Goal: Task Accomplishment & Management: Complete application form

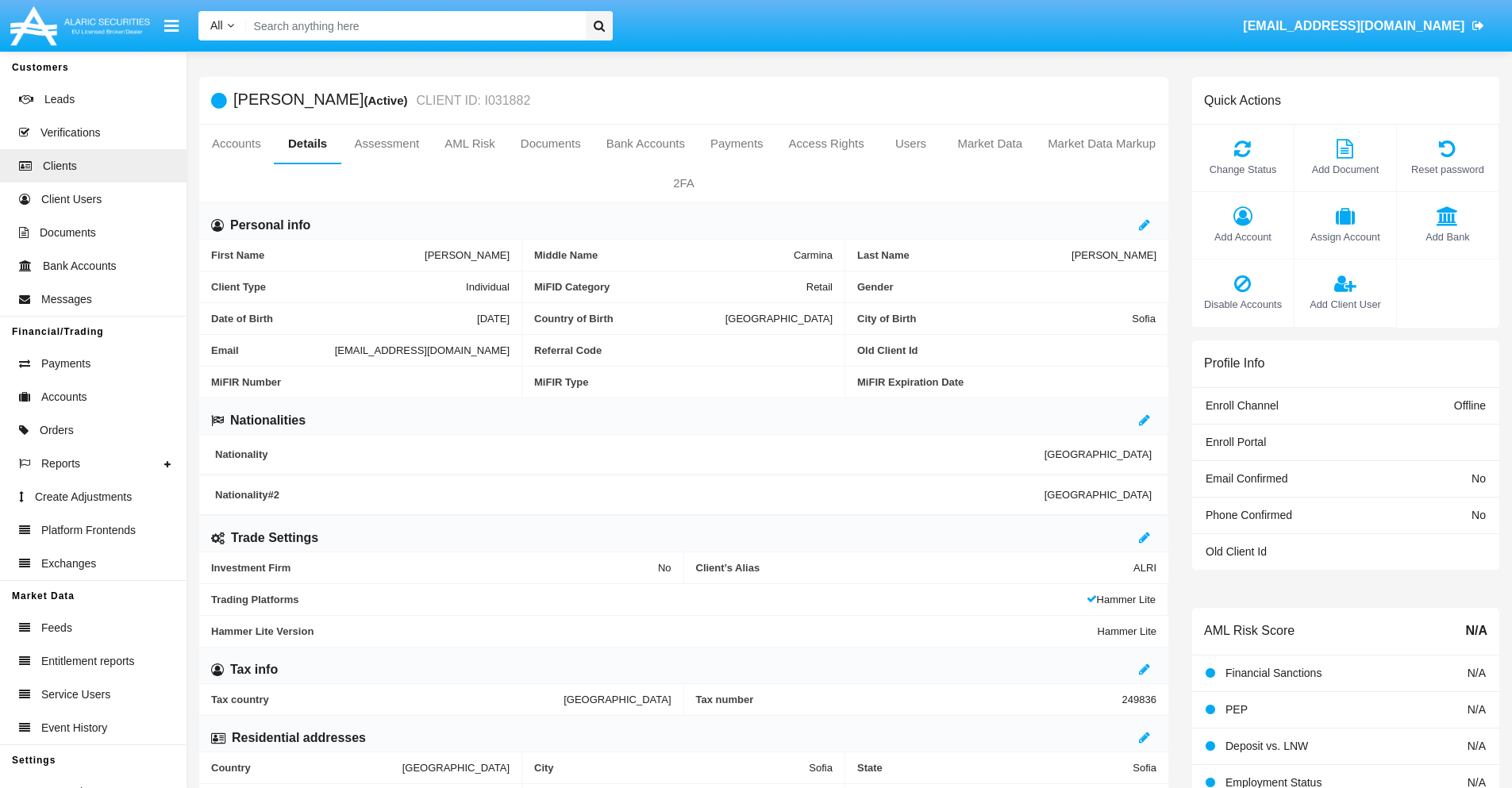
click at [1345, 304] on span "Add Client User" at bounding box center [1345, 304] width 86 height 15
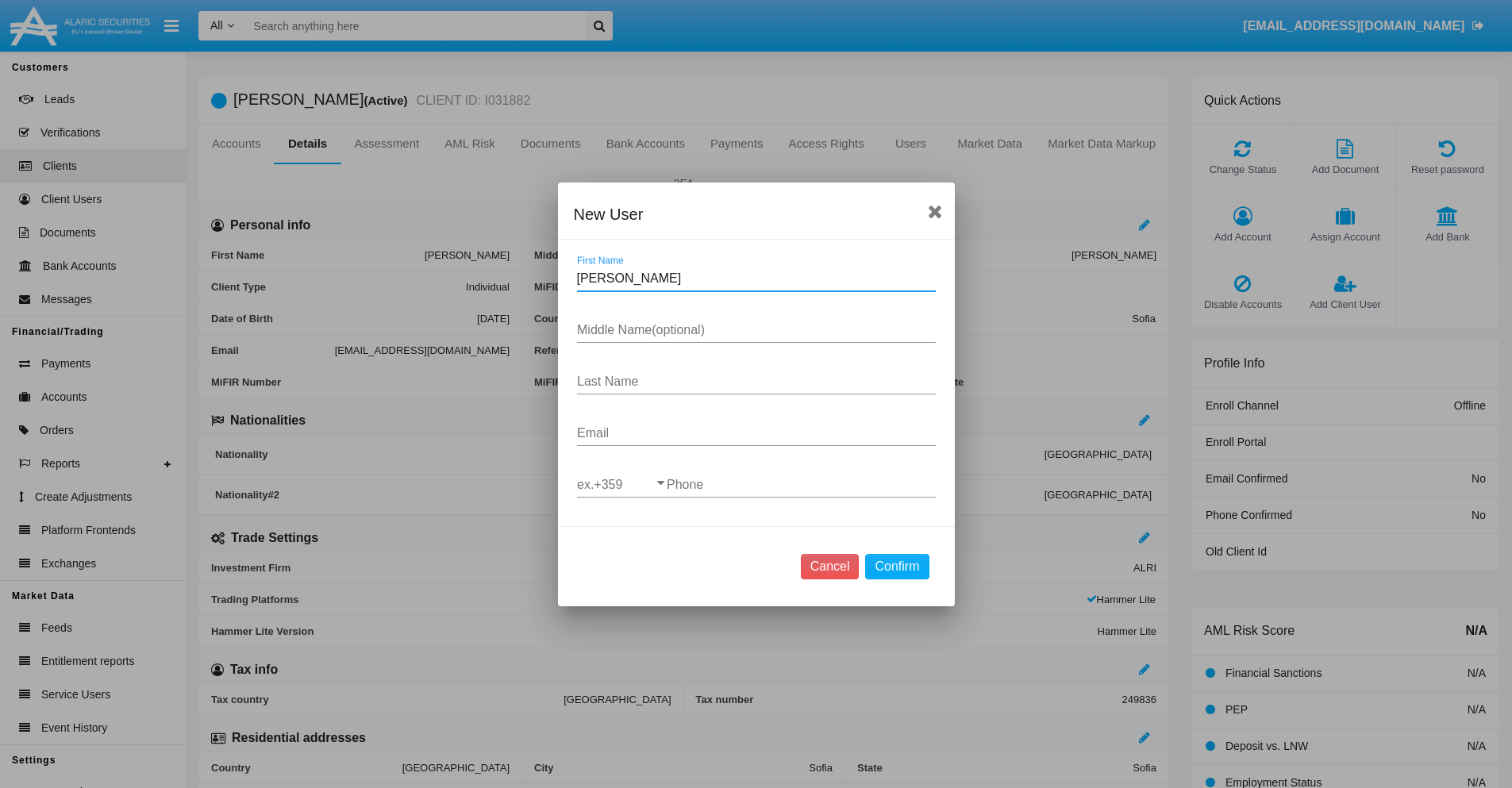
type input "[PERSON_NAME]"
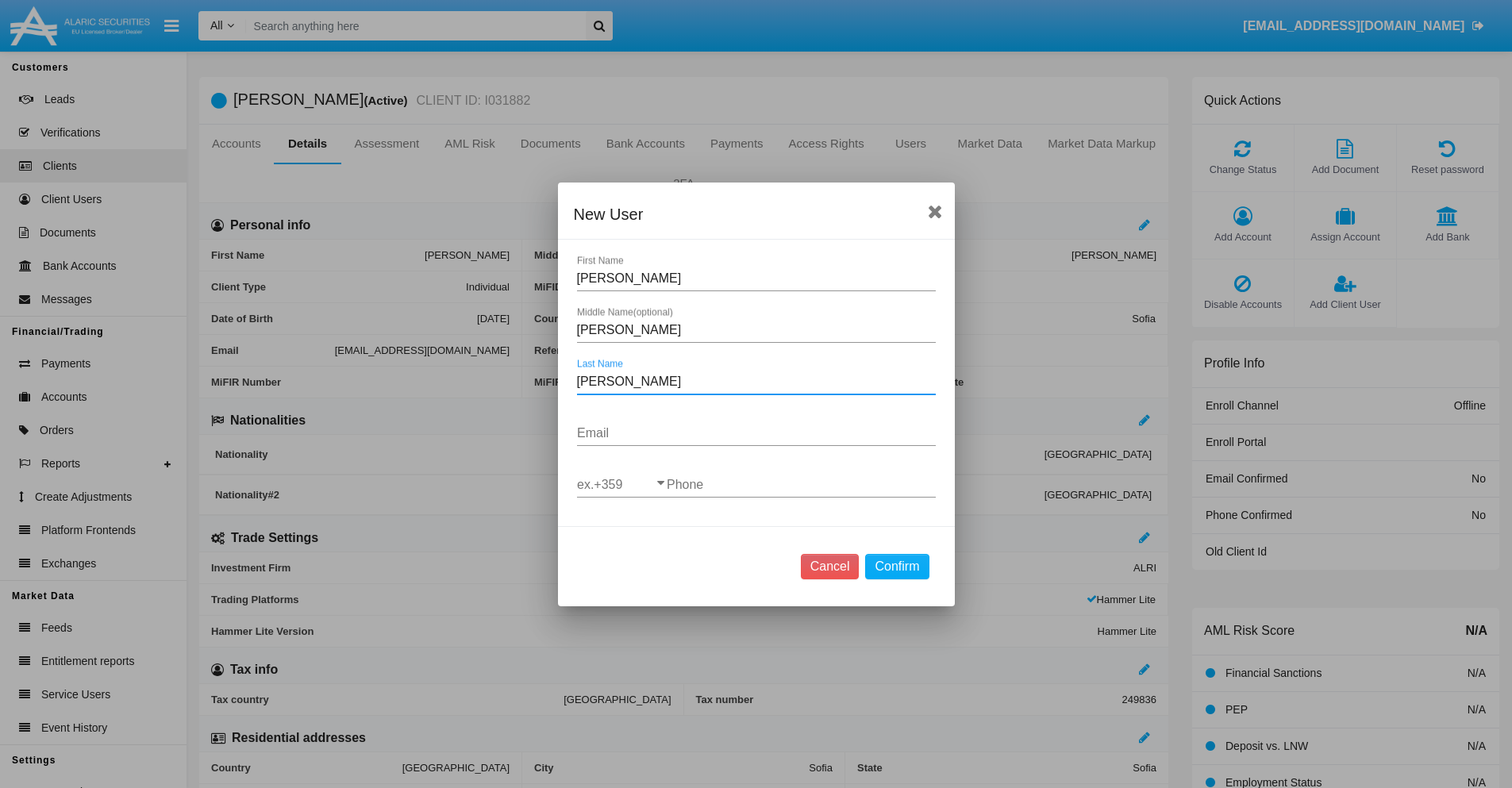
type input "[PERSON_NAME]"
type input "[EMAIL_ADDRESS][DOMAIN_NAME]"
click at [621, 484] on input "ex.+359" at bounding box center [621, 485] width 90 height 14
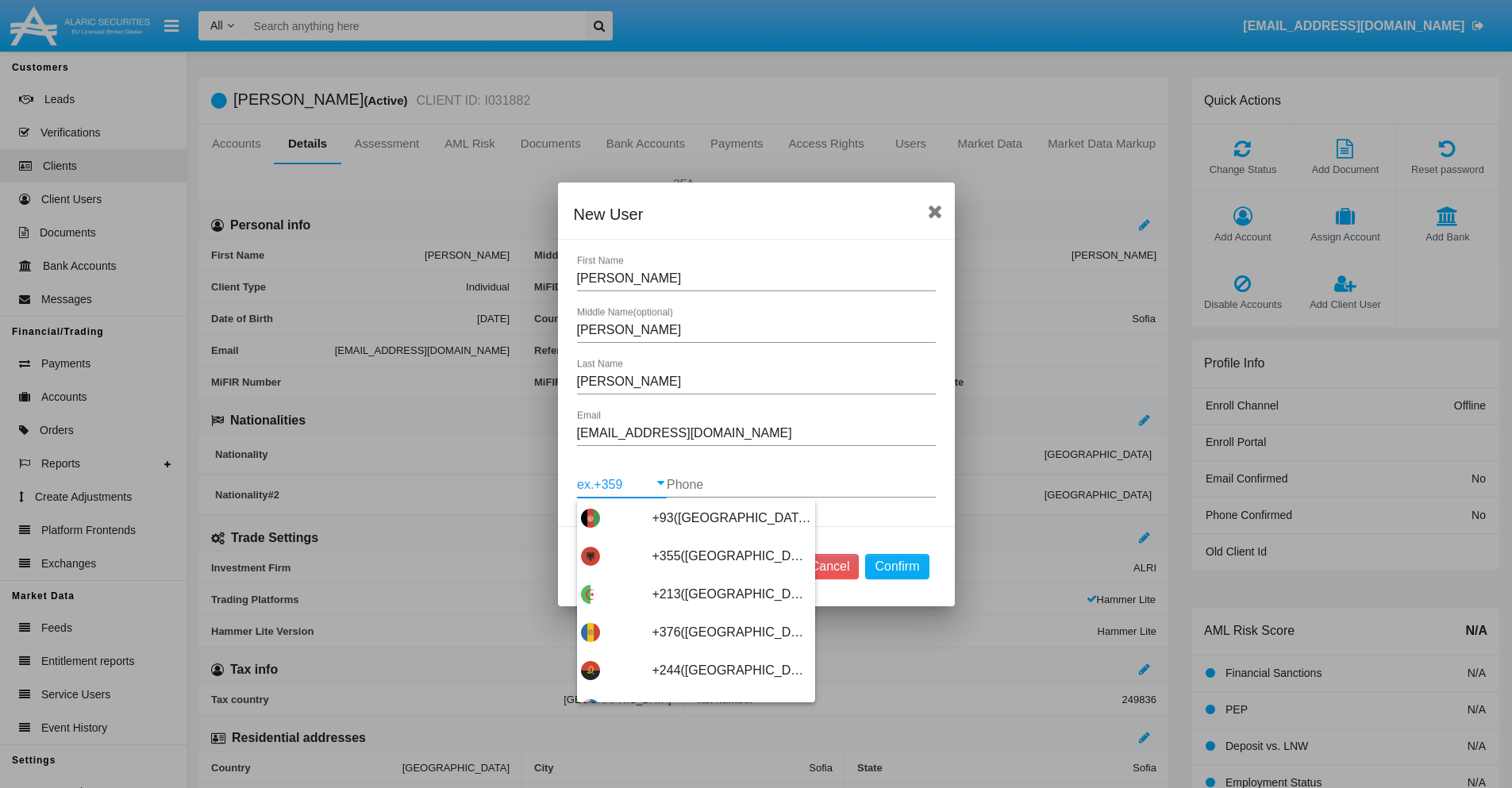
scroll to position [8448, 0]
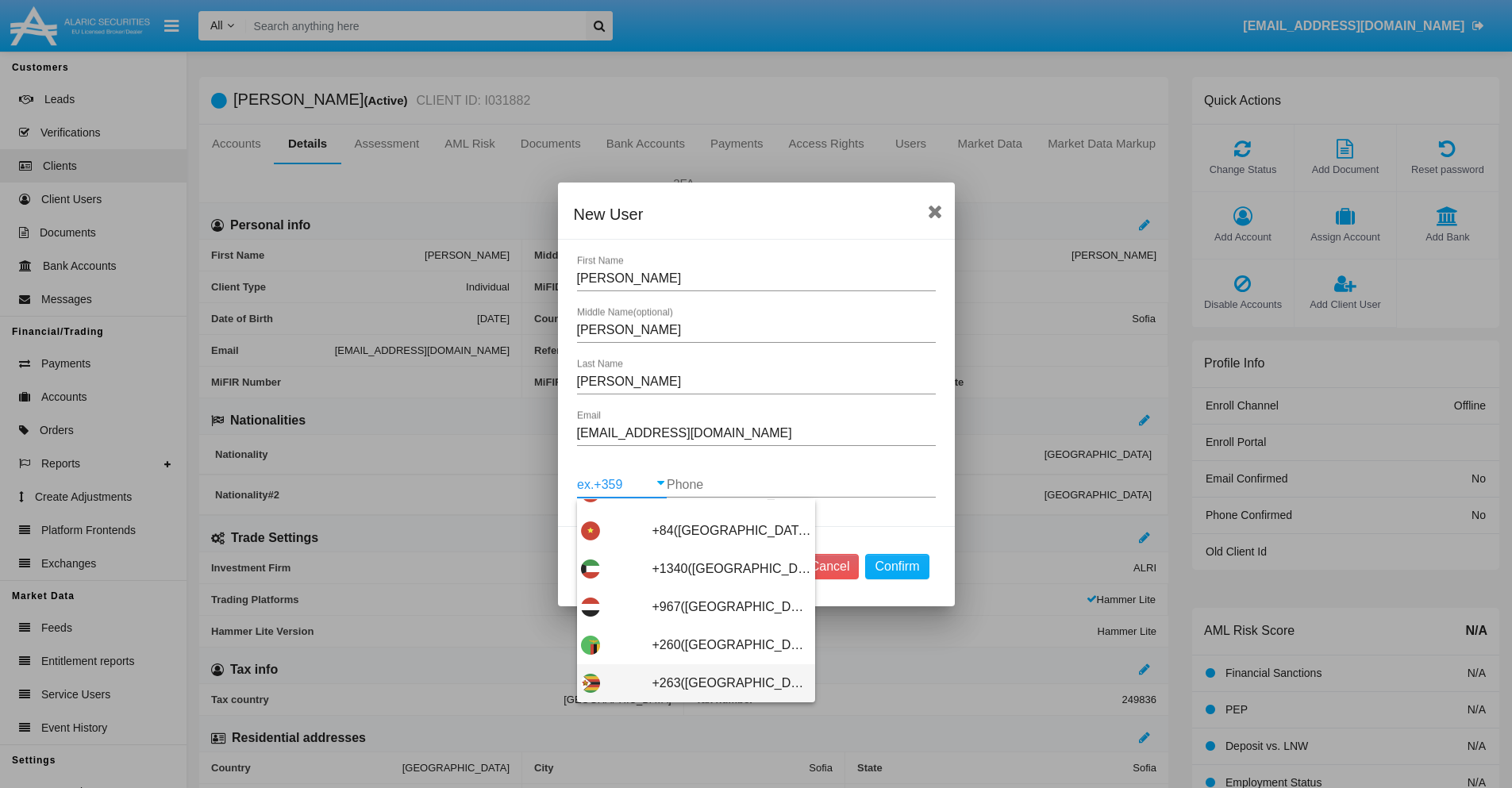
click at [690, 683] on span "+263([GEOGRAPHIC_DATA])" at bounding box center [732, 684] width 159 height 38
type input "+263([GEOGRAPHIC_DATA])"
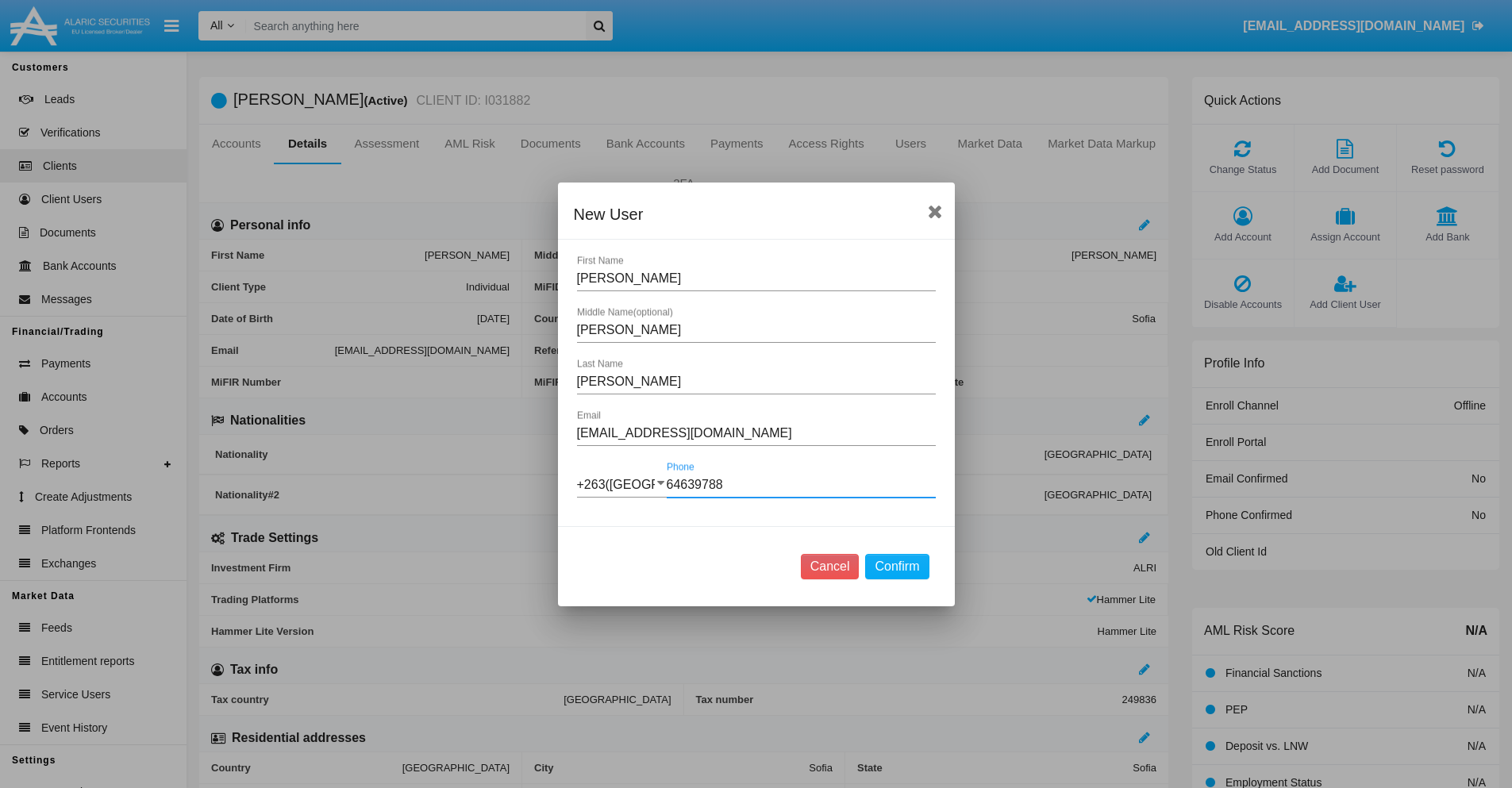
type input "646397881"
click at [897, 566] on button "Confirm" at bounding box center [897, 567] width 63 height 25
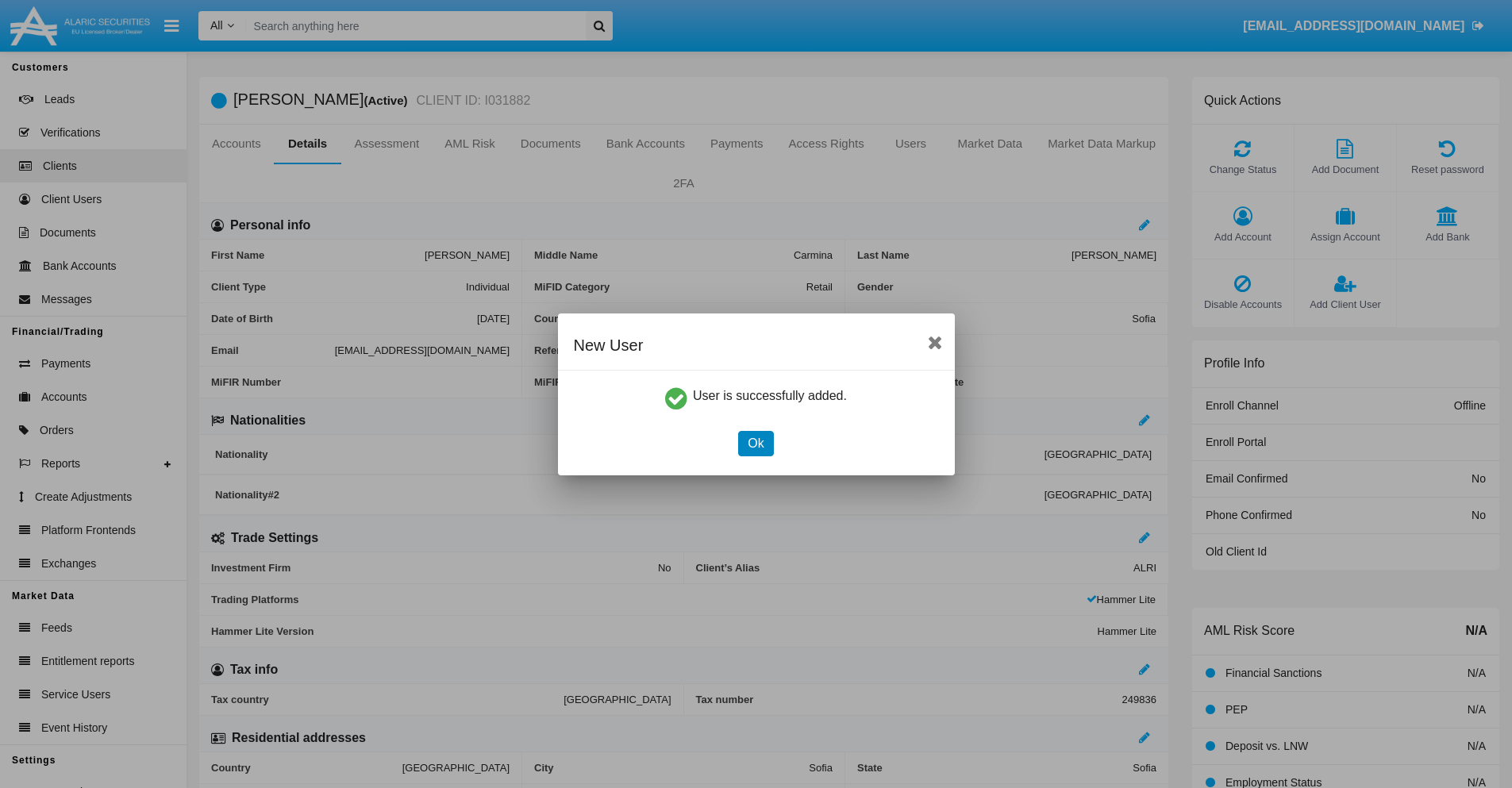
click at [755, 443] on button "Ok" at bounding box center [755, 444] width 35 height 25
